Goal: Information Seeking & Learning: Learn about a topic

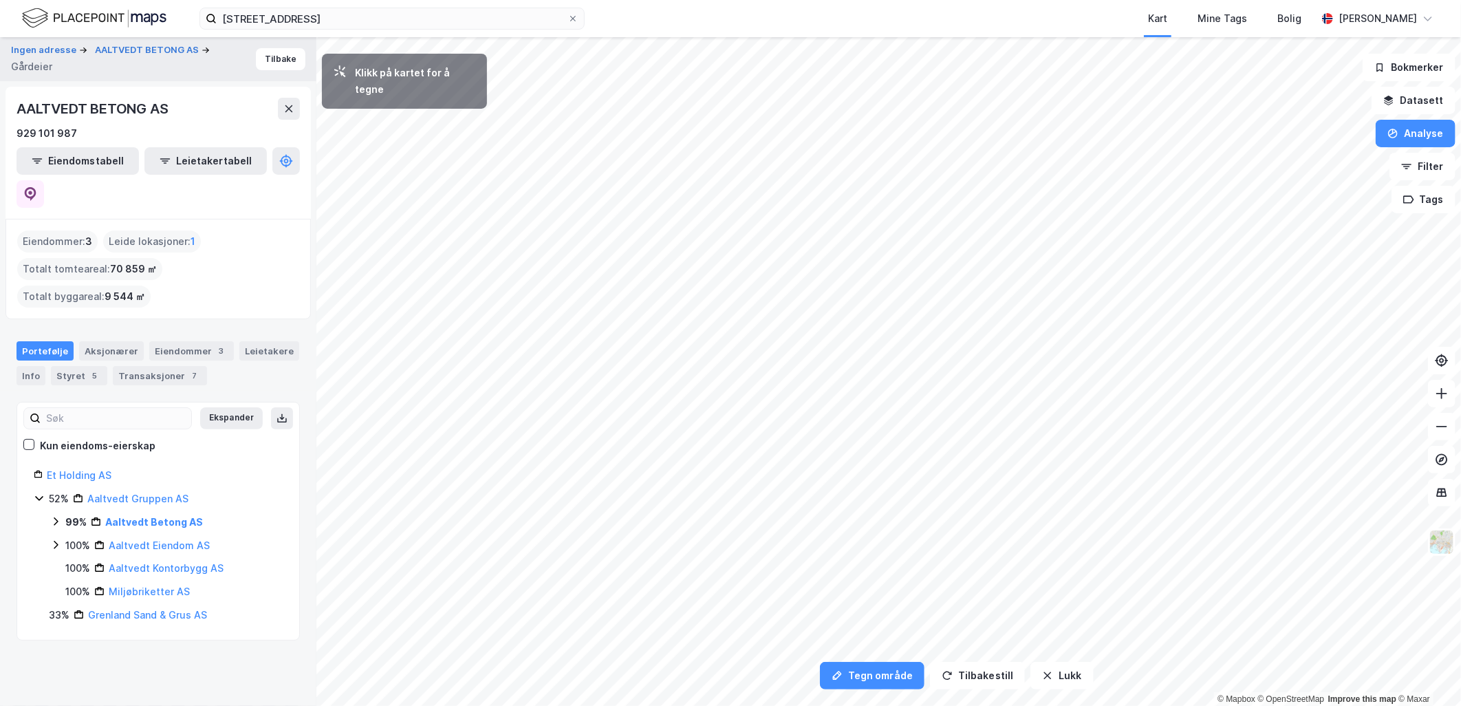
click at [365, 30] on div "Havnevegen 50 Kart Mine Tags Bolig [PERSON_NAME]" at bounding box center [730, 18] width 1461 height 37
click at [368, 21] on input "[STREET_ADDRESS]" at bounding box center [392, 18] width 351 height 21
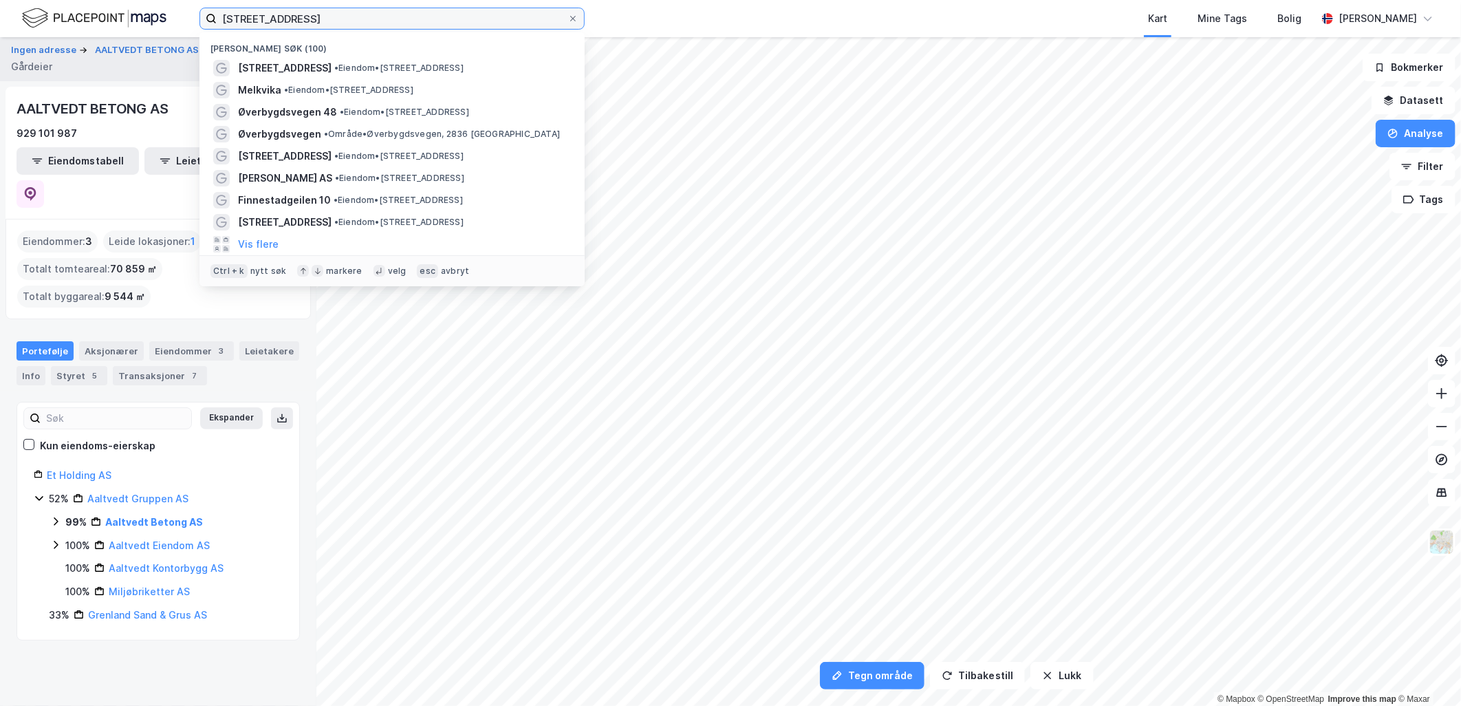
click at [368, 21] on input "[STREET_ADDRESS]" at bounding box center [392, 18] width 351 height 21
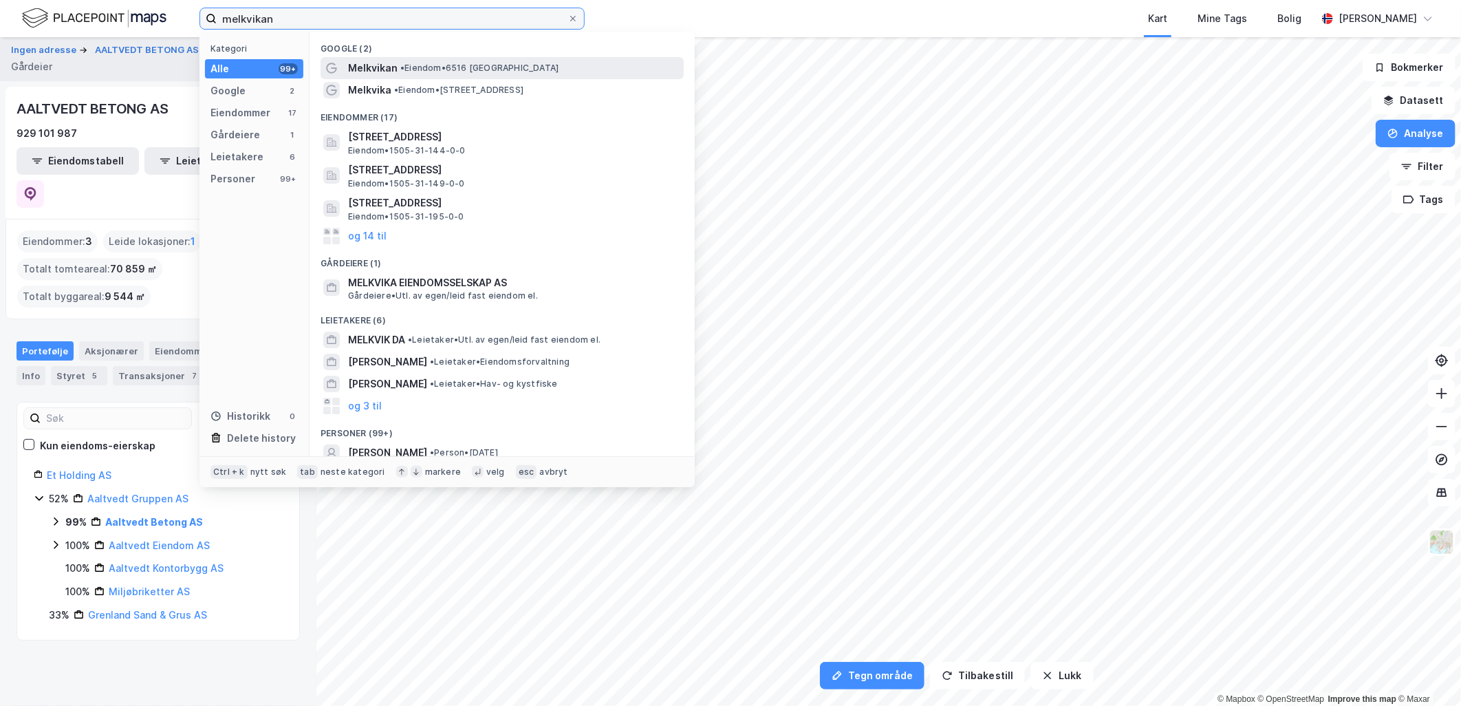
type input "melkvikan"
click at [369, 67] on span "Melkvikan" at bounding box center [373, 68] width 50 height 17
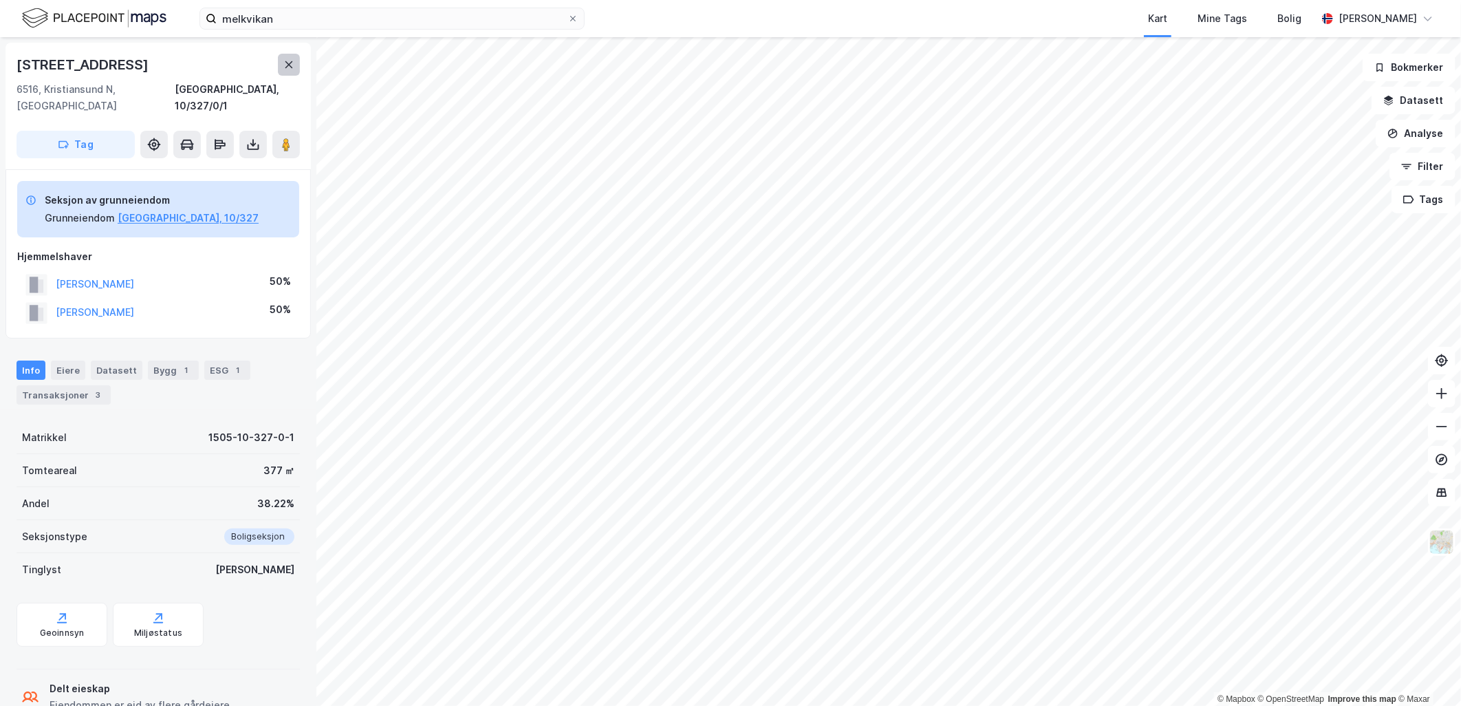
click at [284, 69] on icon at bounding box center [288, 64] width 11 height 11
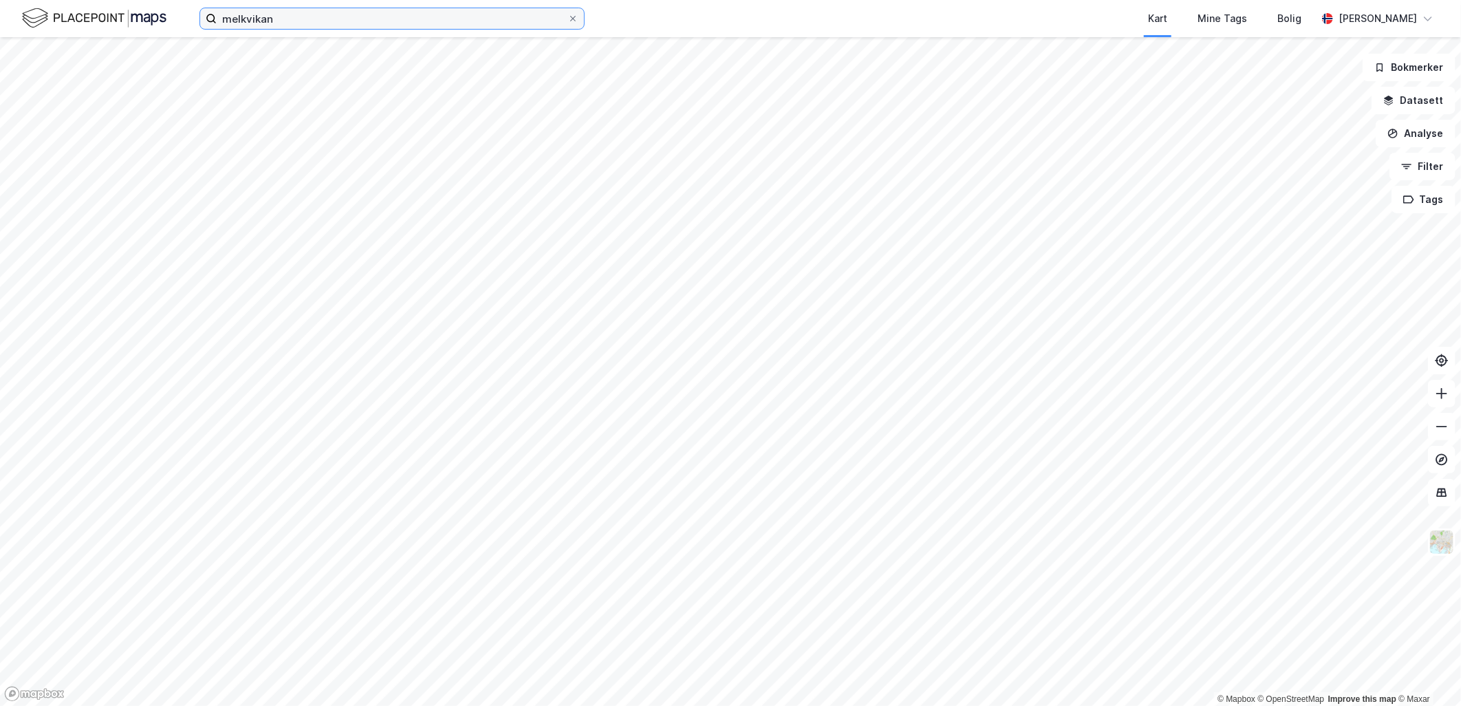
click at [358, 21] on input "melkvikan" at bounding box center [392, 18] width 351 height 21
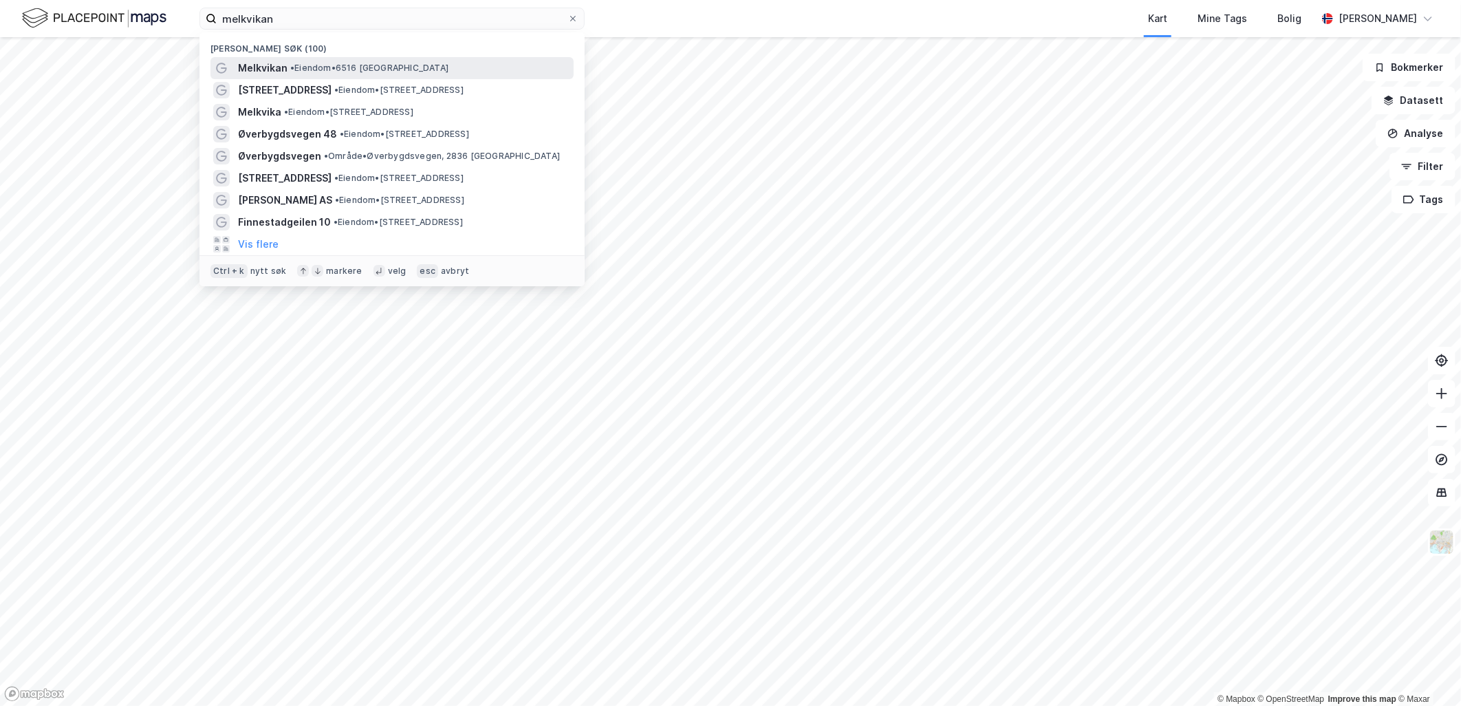
click at [349, 72] on span "• Eiendom • 6516 [GEOGRAPHIC_DATA]" at bounding box center [369, 68] width 158 height 11
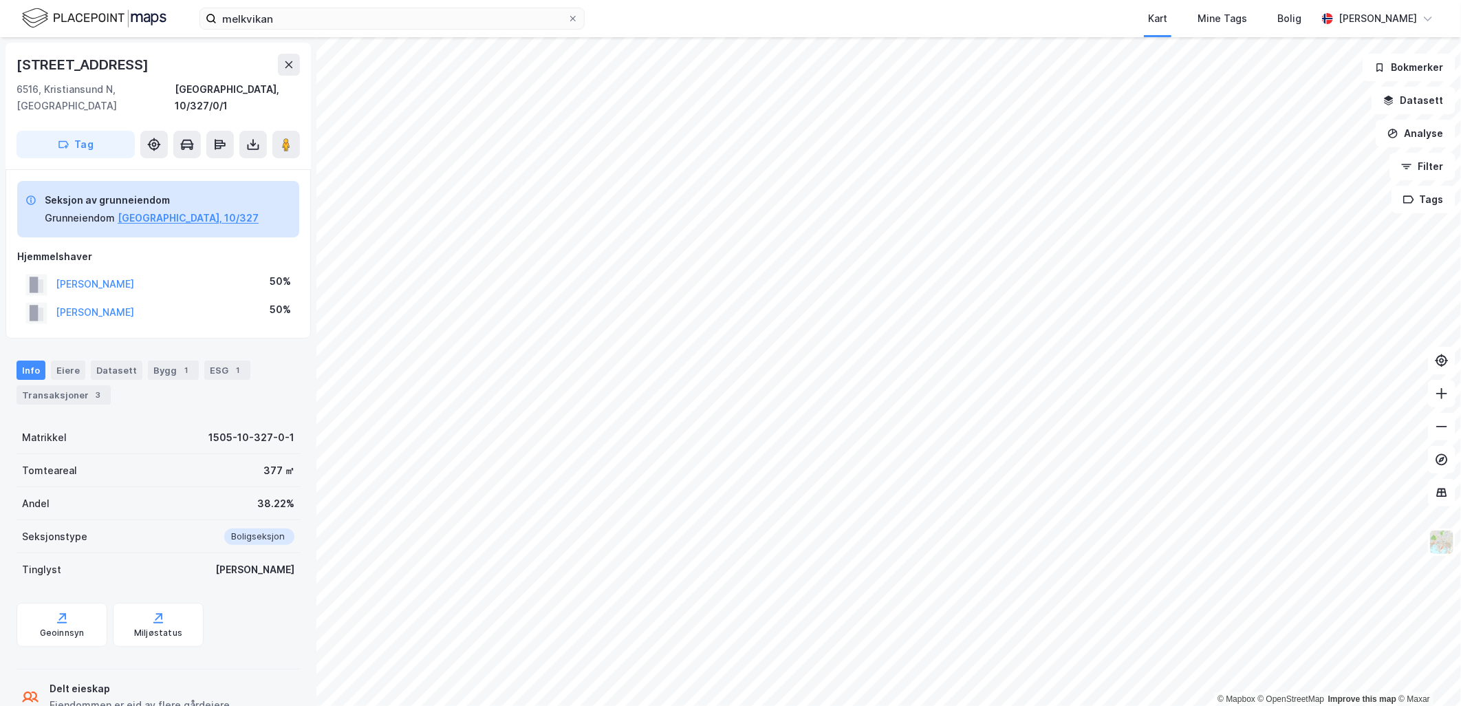
click at [696, 36] on div "melkvikan Kart Mine Tags Bolig [PERSON_NAME] © Mapbox © OpenStreetMap Improve t…" at bounding box center [730, 353] width 1461 height 706
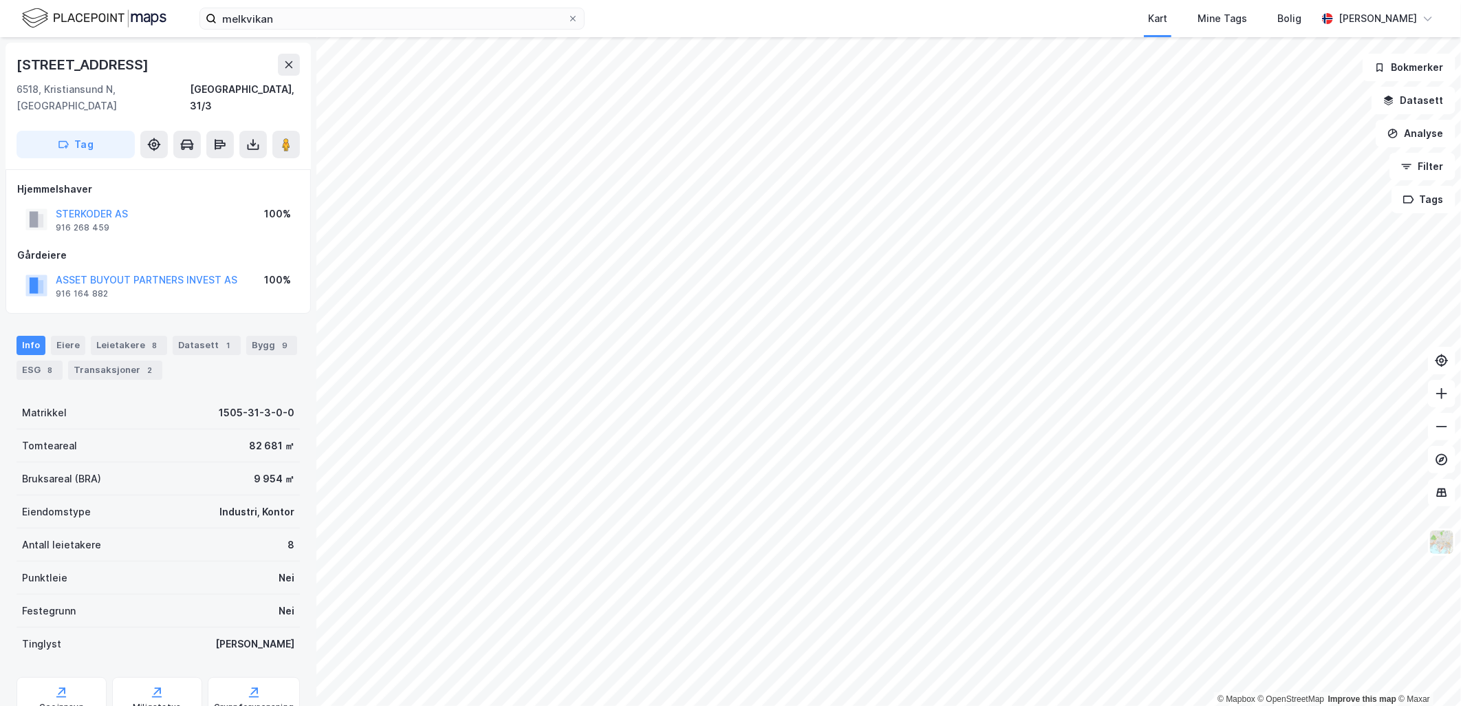
click at [862, 23] on div "melkvikan Kart Mine Tags Bolig [PERSON_NAME] © Mapbox © OpenStreetMap Improve t…" at bounding box center [730, 353] width 1461 height 706
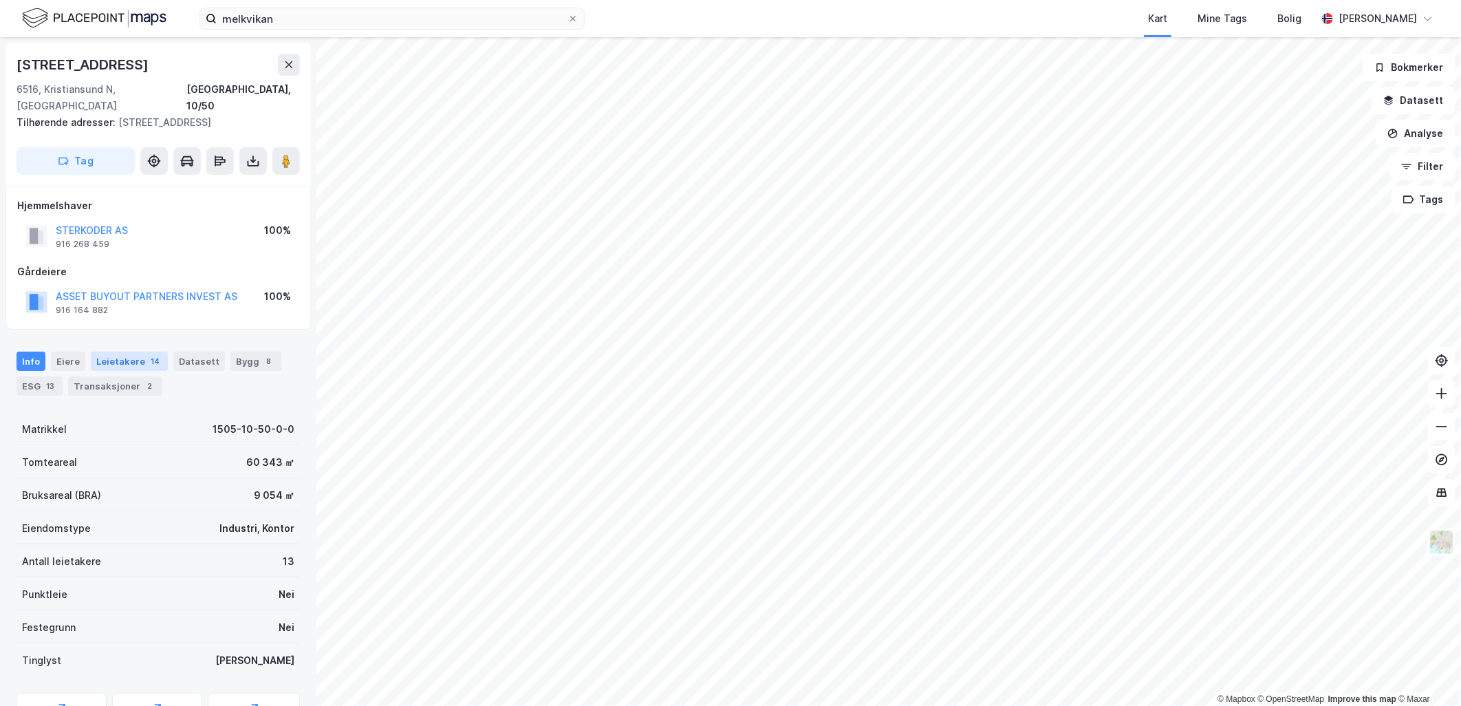
click at [122, 352] on div "Leietakere 14" at bounding box center [129, 361] width 77 height 19
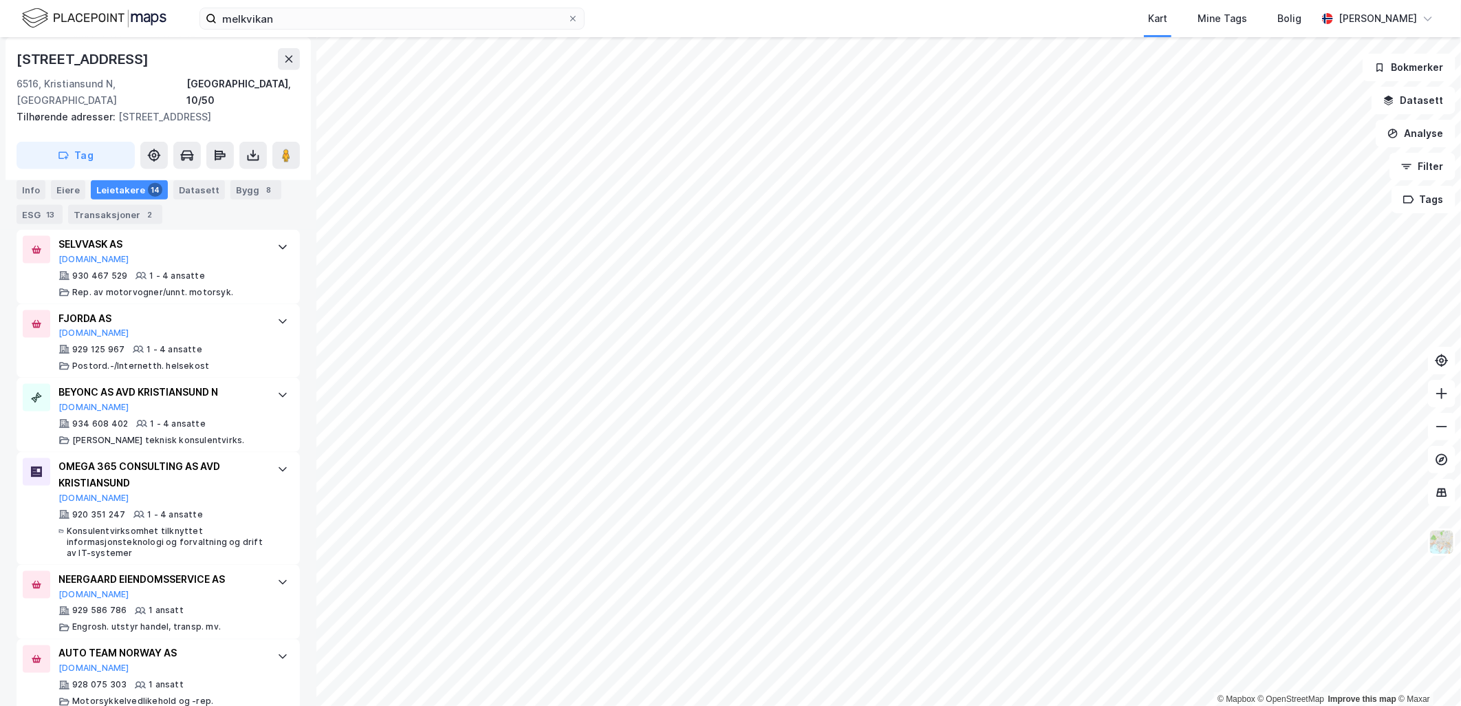
scroll to position [1077, 0]
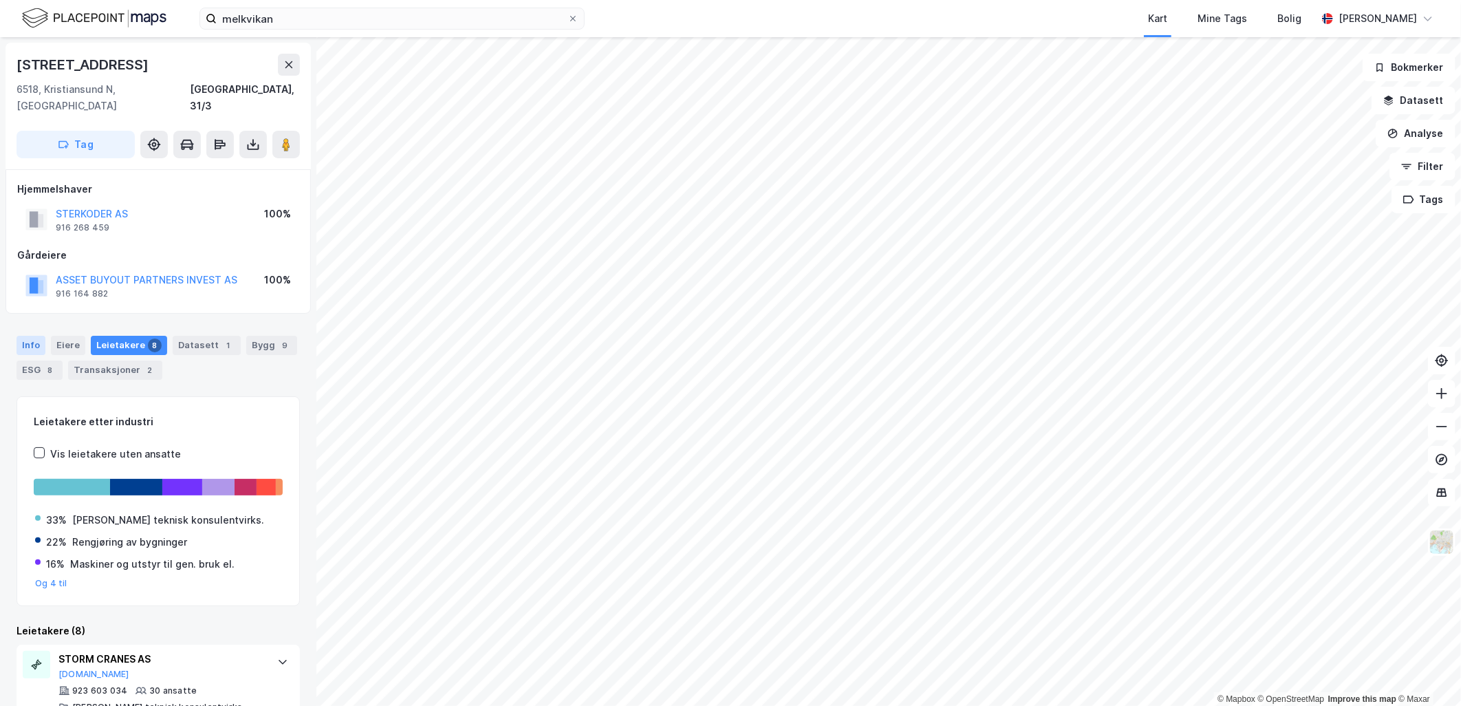
click at [21, 336] on div "Info" at bounding box center [31, 345] width 29 height 19
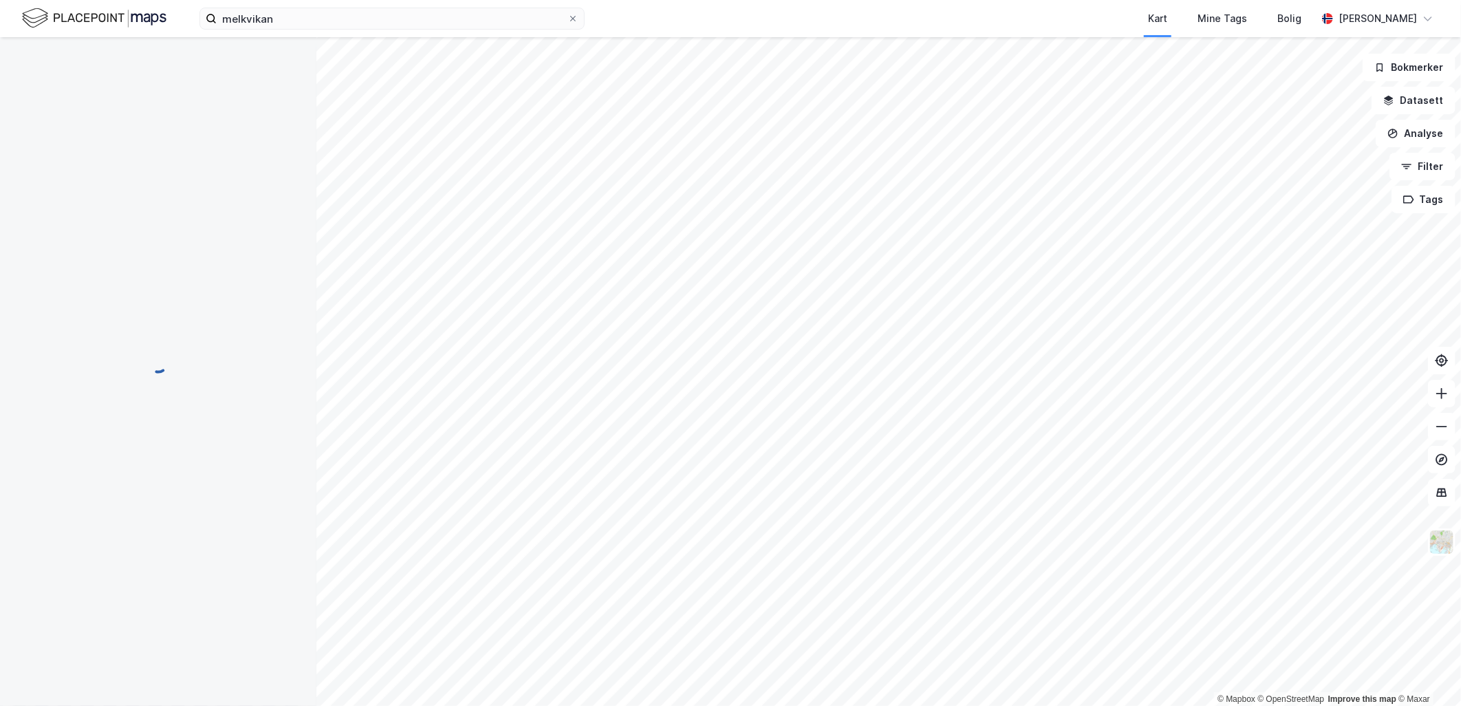
scroll to position [15, 0]
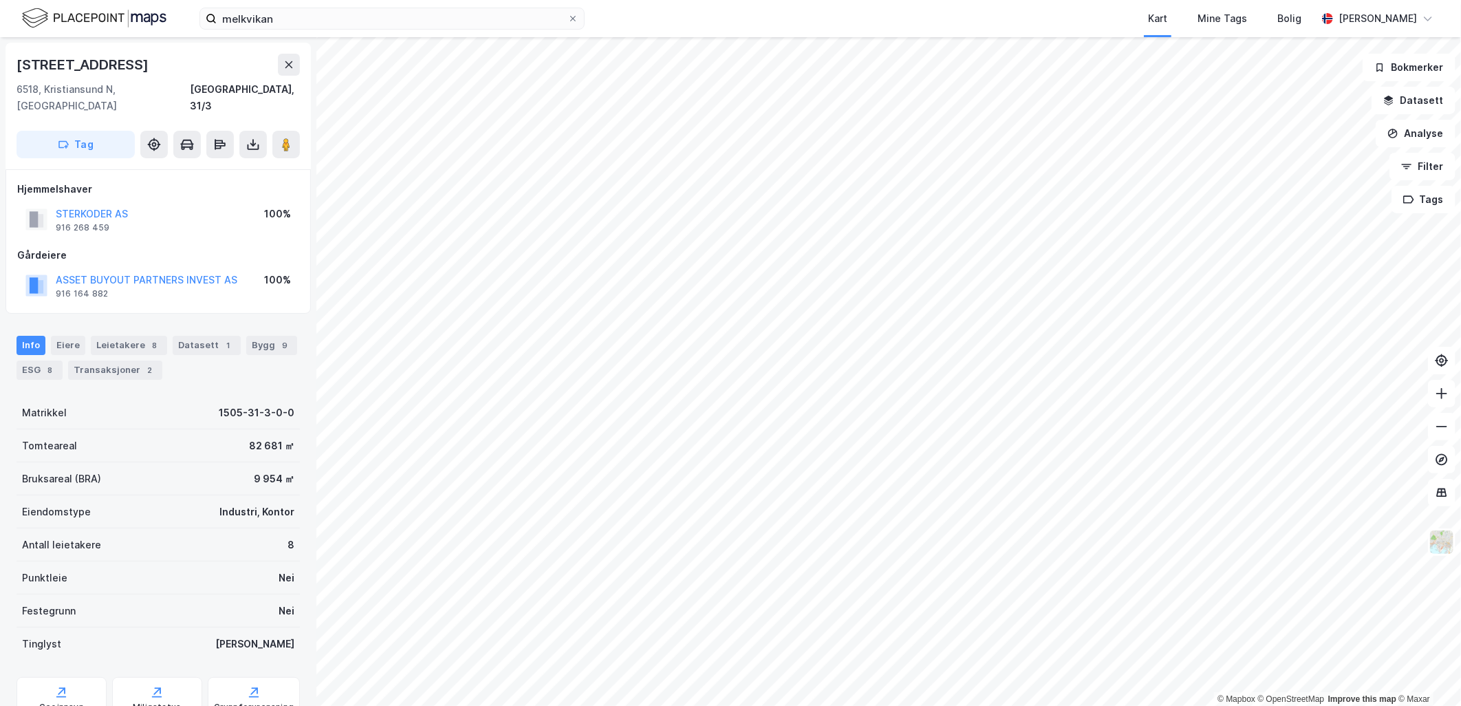
scroll to position [15, 0]
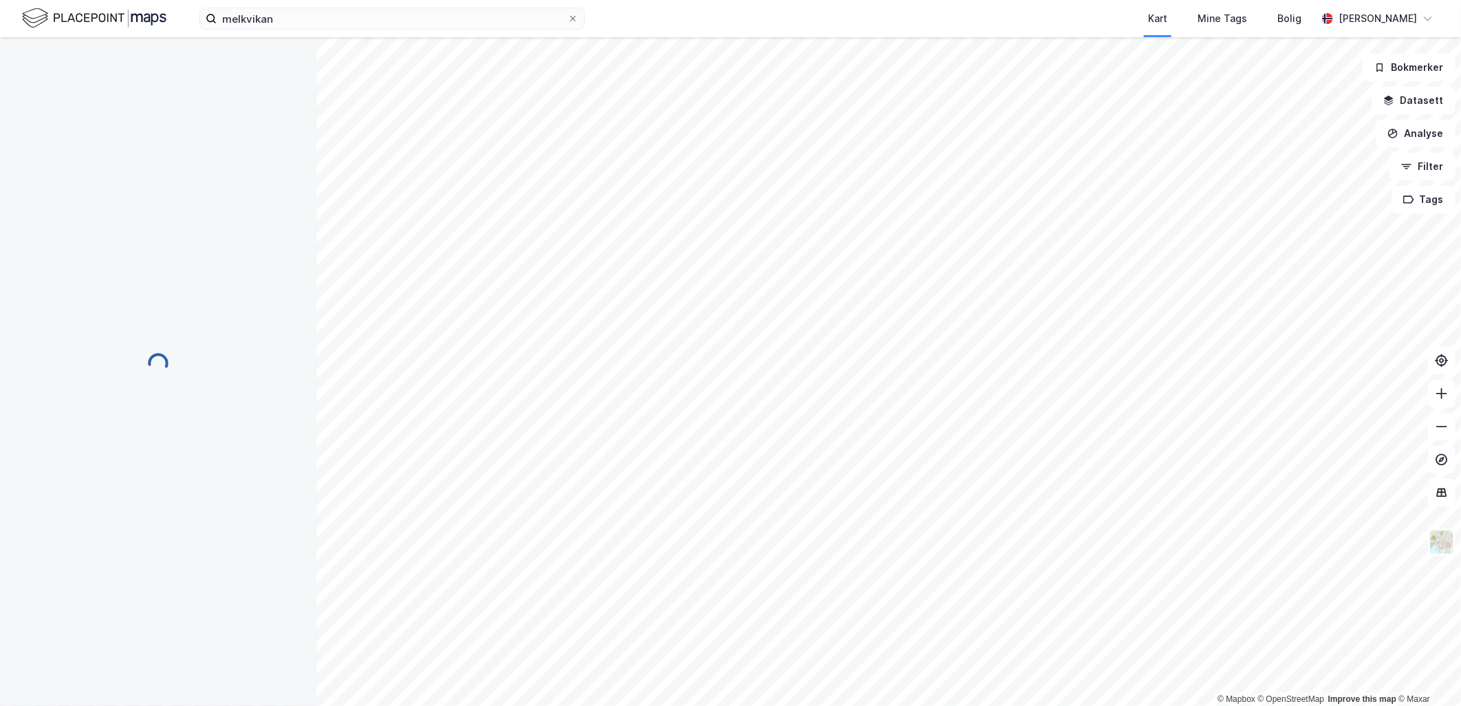
scroll to position [15, 0]
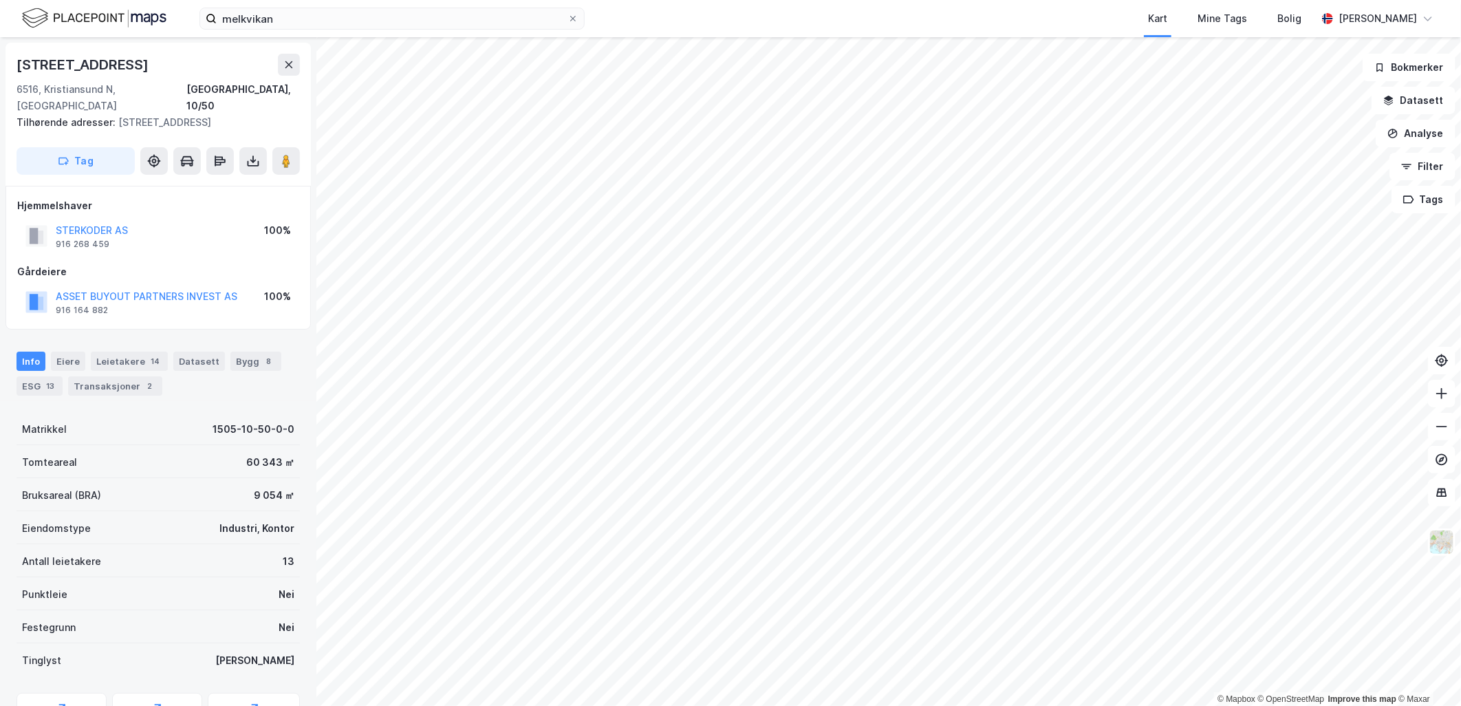
scroll to position [15, 0]
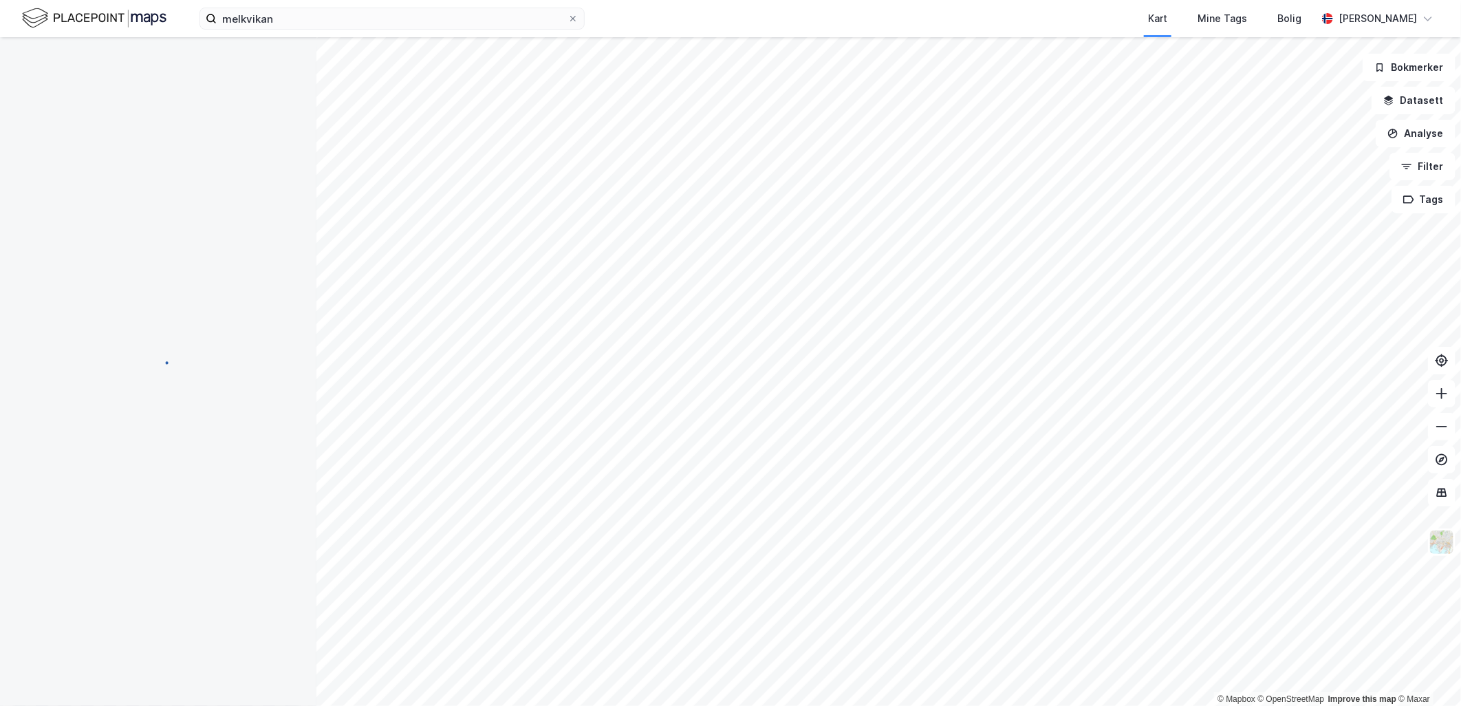
scroll to position [15, 0]
